Goal: Information Seeking & Learning: Learn about a topic

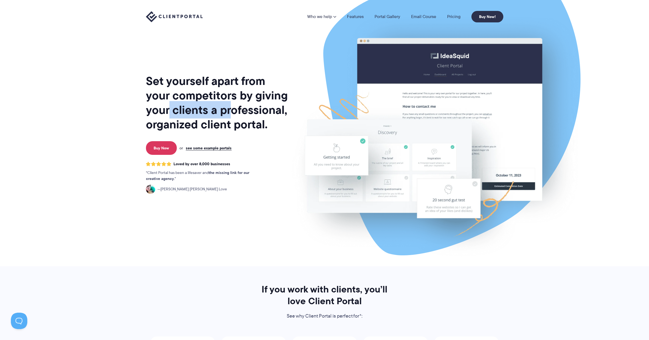
drag, startPoint x: 171, startPoint y: 112, endPoint x: 230, endPoint y: 107, distance: 58.6
click at [230, 107] on h1 "Set yourself apart from your competitors by giving your clients a professional,…" at bounding box center [217, 103] width 143 height 58
drag, startPoint x: 259, startPoint y: 107, endPoint x: 219, endPoint y: 106, distance: 40.4
click at [219, 106] on h1 "Set yourself apart from your competitors by giving your clients a professional,…" at bounding box center [217, 103] width 143 height 58
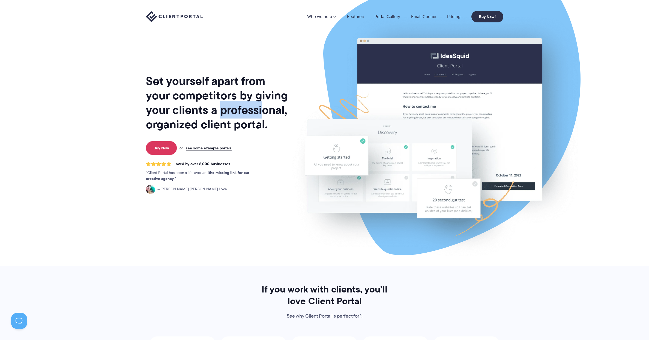
click at [219, 106] on h1 "Set yourself apart from your competitors by giving your clients a professional,…" at bounding box center [217, 103] width 143 height 58
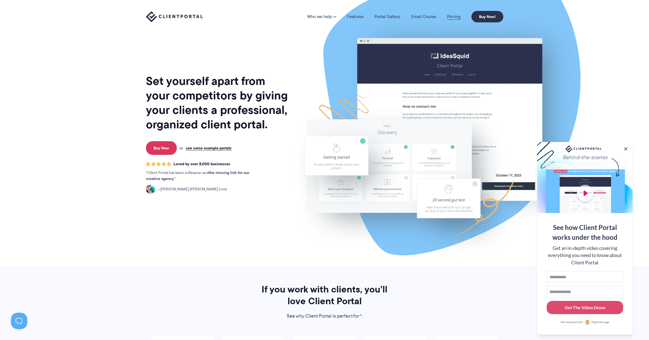
click at [458, 16] on link "Pricing" at bounding box center [453, 16] width 13 height 4
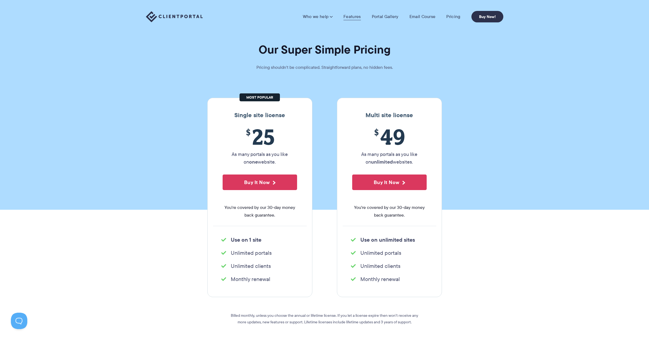
click at [352, 14] on link "Features" at bounding box center [352, 16] width 17 height 5
